Goal: Task Accomplishment & Management: Manage account settings

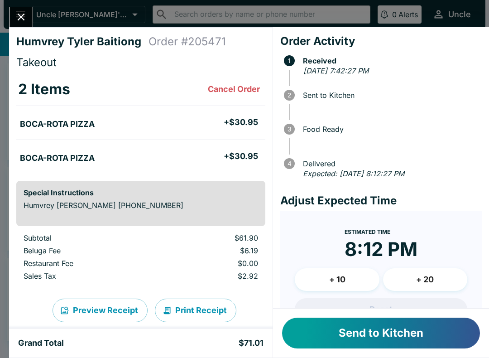
click at [383, 343] on button "Send to Kitchen" at bounding box center [381, 332] width 198 height 31
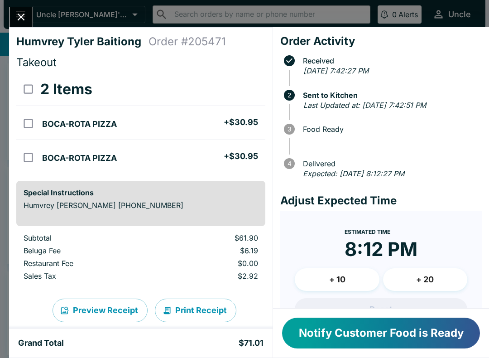
click at [27, 14] on icon "Close" at bounding box center [21, 17] width 12 height 12
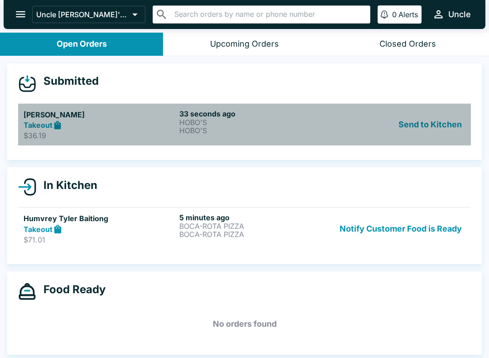
click at [124, 118] on h5 "[PERSON_NAME]" at bounding box center [100, 114] width 152 height 11
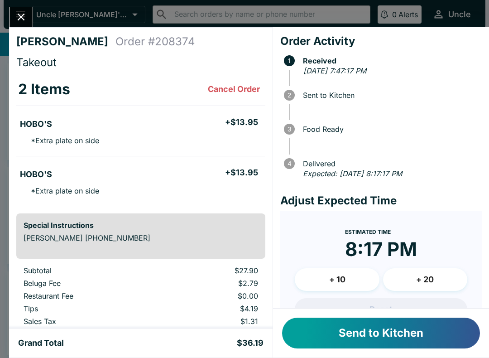
click at [412, 329] on button "Send to Kitchen" at bounding box center [381, 332] width 198 height 31
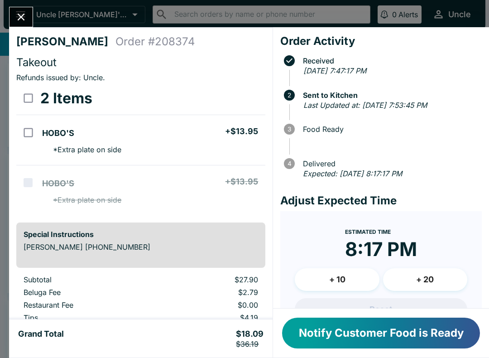
click at [1, 5] on div "[PERSON_NAME] Order # 208374 Takeout Refunds issued by: Uncle . 2 Items HOBO'S …" at bounding box center [244, 179] width 489 height 358
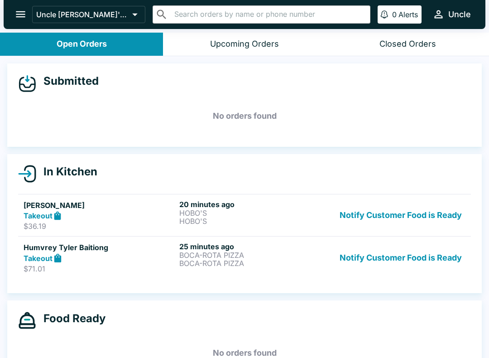
click at [142, 263] on div "Humvrey [PERSON_NAME] Takeout $71.01" at bounding box center [100, 257] width 152 height 31
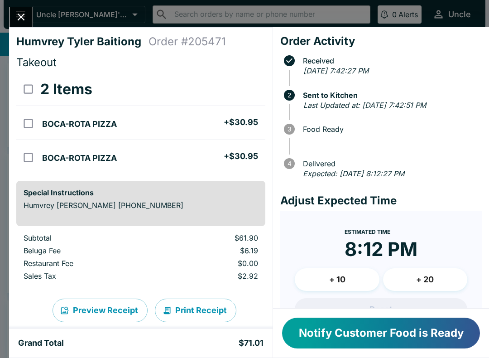
click at [19, 15] on icon "Close" at bounding box center [21, 17] width 7 height 7
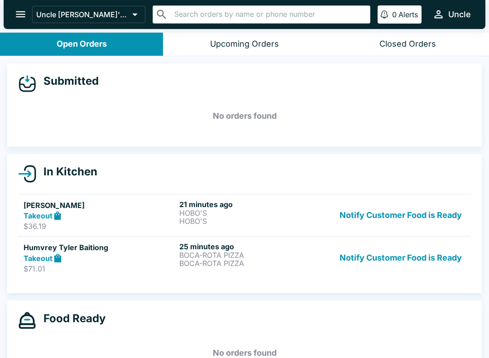
click at [249, 214] on p "HOBO'S" at bounding box center [255, 213] width 152 height 8
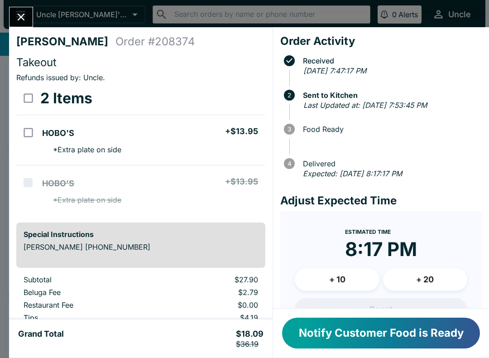
click at [19, 18] on icon "Close" at bounding box center [21, 17] width 12 height 12
